Goal: Information Seeking & Learning: Learn about a topic

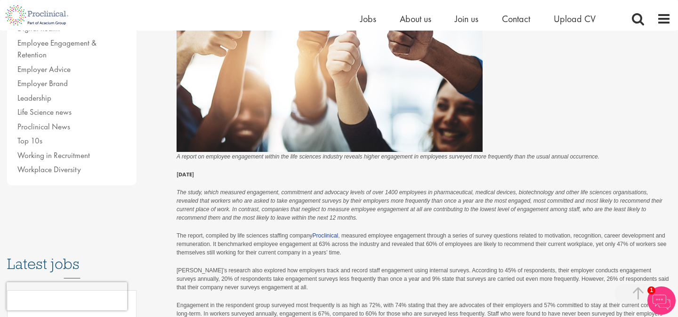
scroll to position [344, 0]
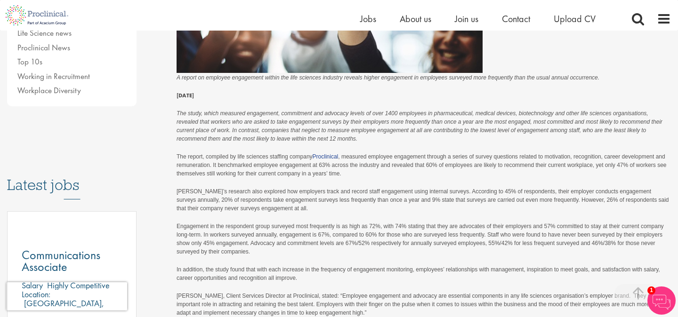
scroll to position [357, 0]
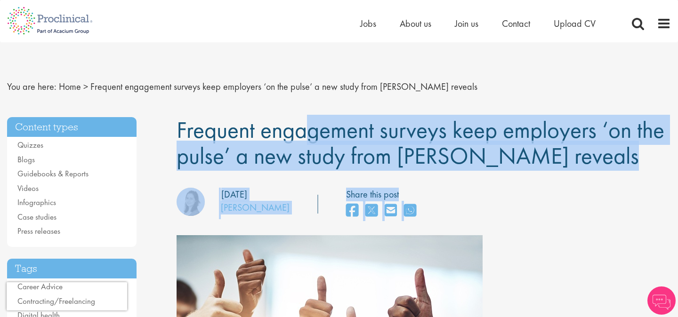
drag, startPoint x: 172, startPoint y: 121, endPoint x: 510, endPoint y: 182, distance: 343.1
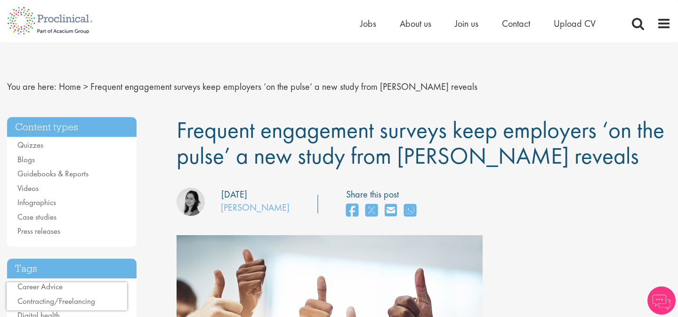
drag, startPoint x: 567, startPoint y: 163, endPoint x: 133, endPoint y: 120, distance: 436.0
copy div "Content types Quizzes Blogs Guidebooks & Reports Videos Infographics Case studi…"
drag, startPoint x: 179, startPoint y: 126, endPoint x: 556, endPoint y: 164, distance: 378.3
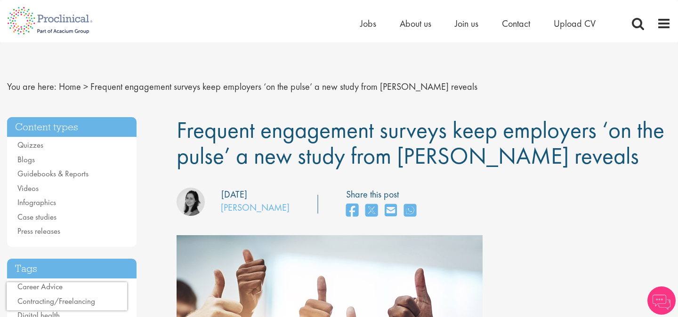
click at [561, 164] on h1 "Frequent engagement surveys keep employers ‘on the pulse’ a new study from [PER…" at bounding box center [424, 143] width 495 height 52
copy span "Frequent engagement surveys keep employers ‘on the pulse’ a new study from [PER…"
drag, startPoint x: 174, startPoint y: 126, endPoint x: 585, endPoint y: 164, distance: 413.4
copy span "Frequent engagement surveys keep employers ‘on the pulse’ a new study from [PER…"
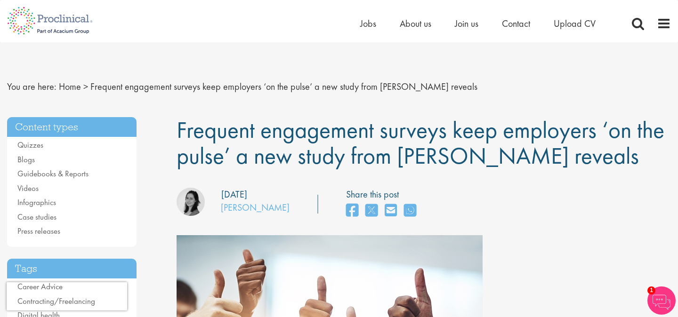
drag, startPoint x: 219, startPoint y: 207, endPoint x: 273, endPoint y: 210, distance: 53.8
click at [273, 210] on div "our consultant managing the role Author: [PERSON_NAME] Posting date: [DATE]" at bounding box center [233, 204] width 127 height 32
copy div "our consultant managing the role Author: [PERSON_NAME]"
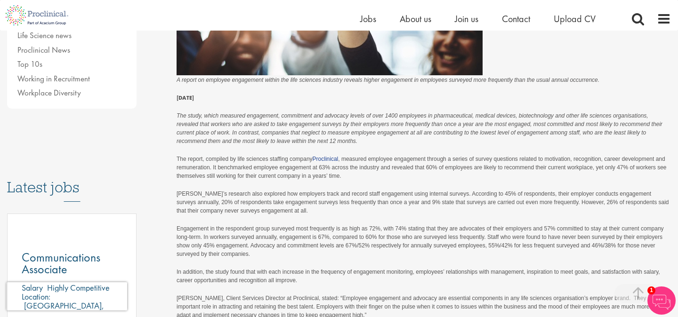
scroll to position [353, 0]
drag, startPoint x: 535, startPoint y: 124, endPoint x: 476, endPoint y: 126, distance: 58.9
click at [476, 126] on em "The study, which measured engagement, commitment and advocacy levels of over 14…" at bounding box center [420, 128] width 486 height 32
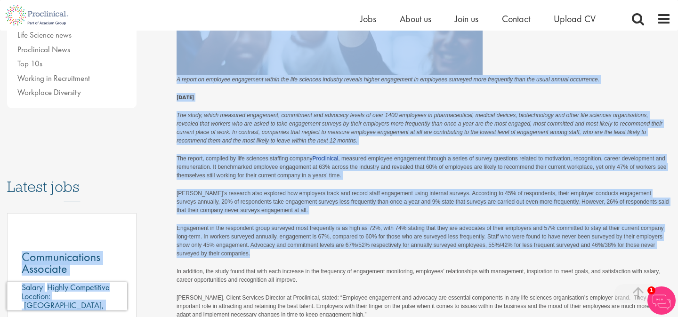
drag, startPoint x: 251, startPoint y: 255, endPoint x: 166, endPoint y: 225, distance: 90.0
click at [166, 225] on div "Content types Quizzes Blogs Guidebooks & Reports Videos Infographics Case studi…" at bounding box center [339, 154] width 678 height 812
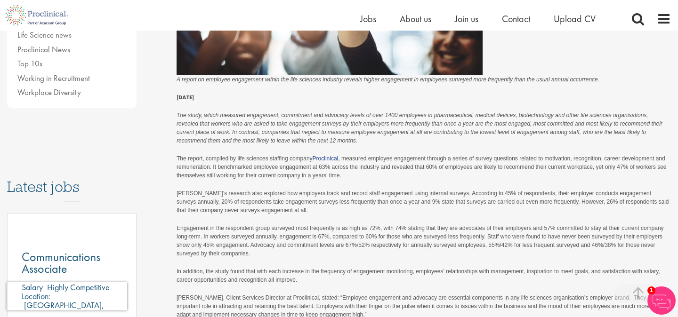
click at [203, 240] on p "Engagement in the respondent group surveyed most frequently is as high as 72%, …" at bounding box center [424, 245] width 495 height 43
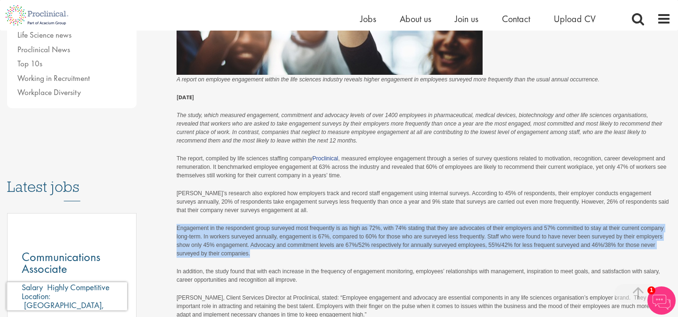
drag, startPoint x: 290, startPoint y: 264, endPoint x: 175, endPoint y: 229, distance: 120.1
click at [175, 229] on div "Frequent engagement surveys keep employers ‘on the pulse’ a new study from [PER…" at bounding box center [424, 69] width 509 height 632
copy p "Engagement in the respondent group surveyed most frequently is as high as 72%, …"
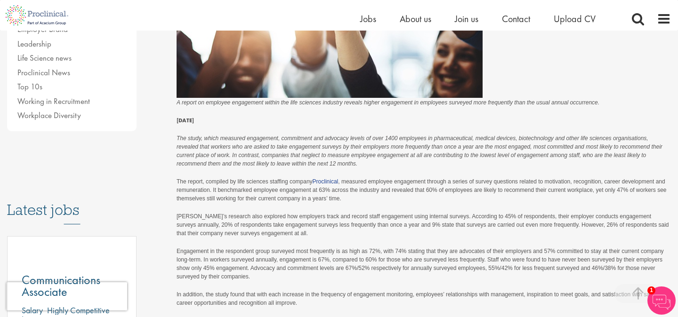
scroll to position [322, 0]
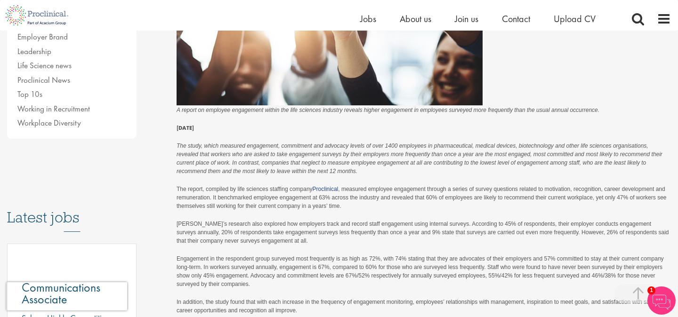
click at [351, 216] on p "The report, compiled by life sciences staffing company Proclinical , measured e…" at bounding box center [424, 202] width 495 height 35
click at [355, 211] on p "The report, compiled by life sciences staffing company Proclinical , measured e…" at bounding box center [424, 202] width 495 height 35
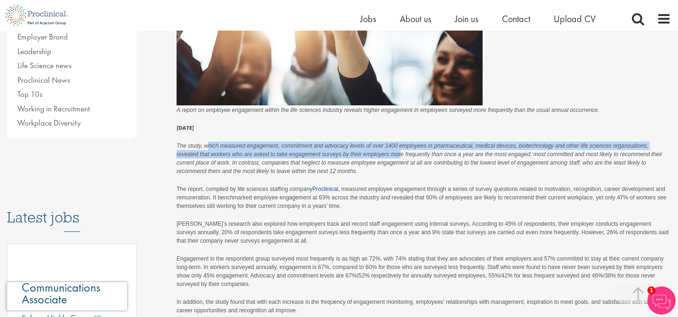
drag, startPoint x: 208, startPoint y: 145, endPoint x: 400, endPoint y: 153, distance: 191.9
click at [400, 153] on em "The study, which measured engagement, commitment and advocacy levels of over 14…" at bounding box center [420, 159] width 486 height 32
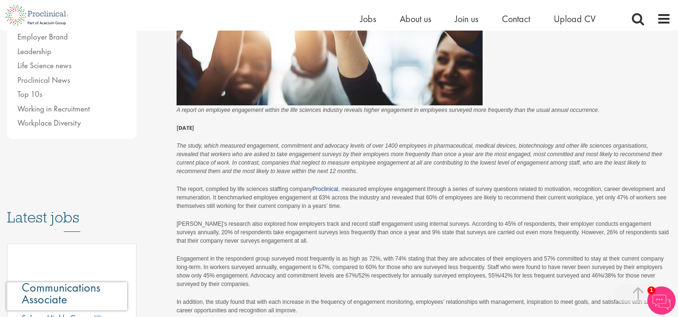
click at [368, 169] on p "The study, which measured engagement, commitment and advocacy levels of over 14…" at bounding box center [424, 163] width 495 height 43
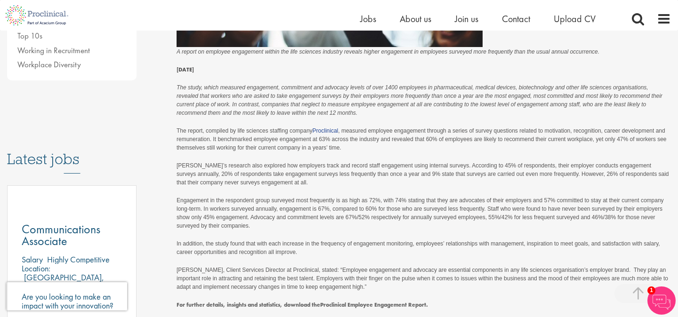
scroll to position [384, 0]
